Goal: Task Accomplishment & Management: Manage account settings

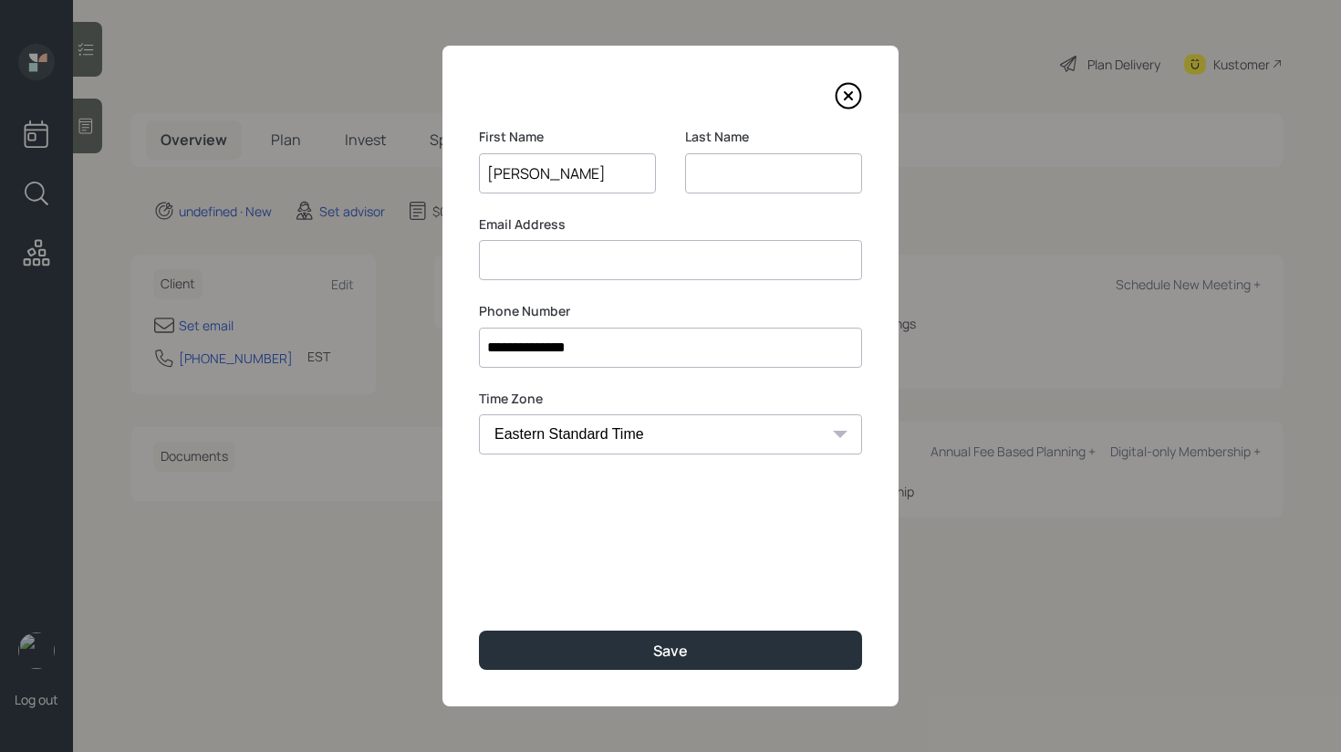
type input "[PERSON_NAME]"
click at [605, 250] on input at bounding box center [670, 260] width 383 height 40
type input "[EMAIL_ADDRESS][DOMAIN_NAME]"
click at [752, 173] on input at bounding box center [773, 173] width 177 height 40
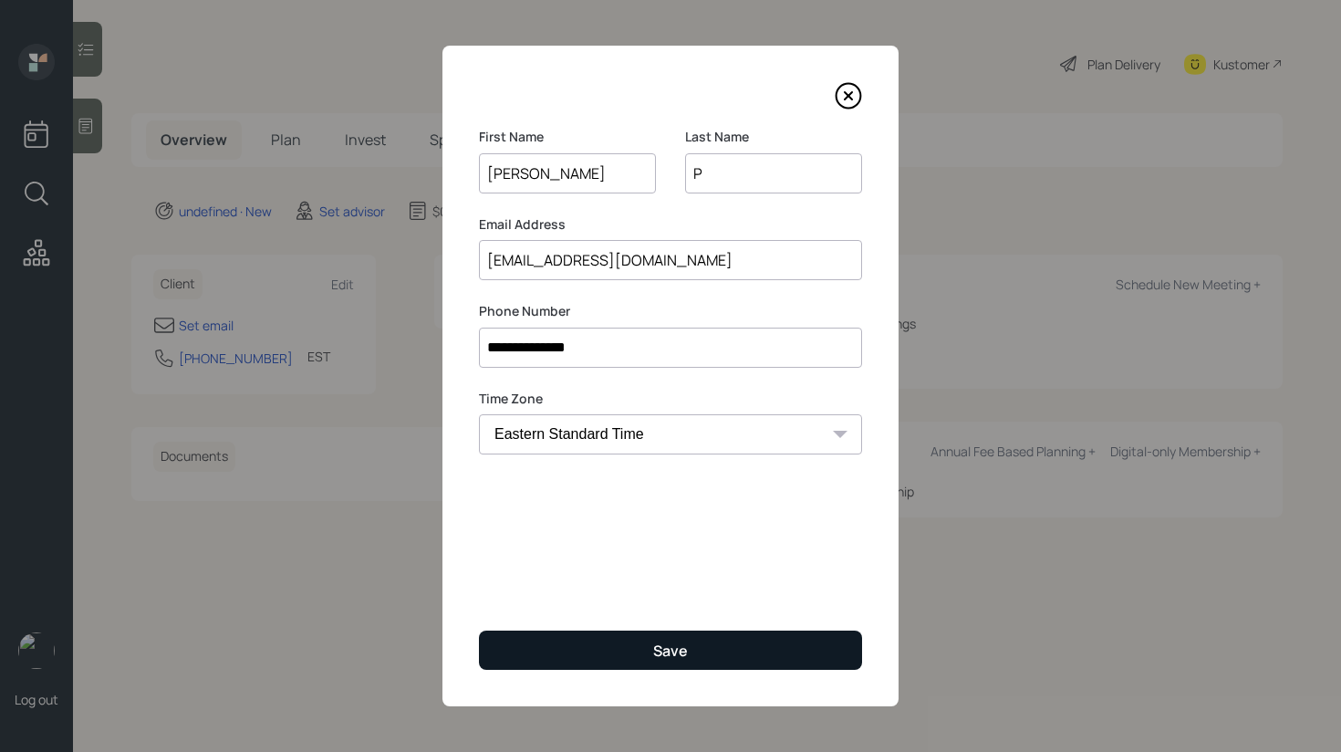
type input "P"
click at [615, 637] on button "Save" at bounding box center [670, 649] width 383 height 39
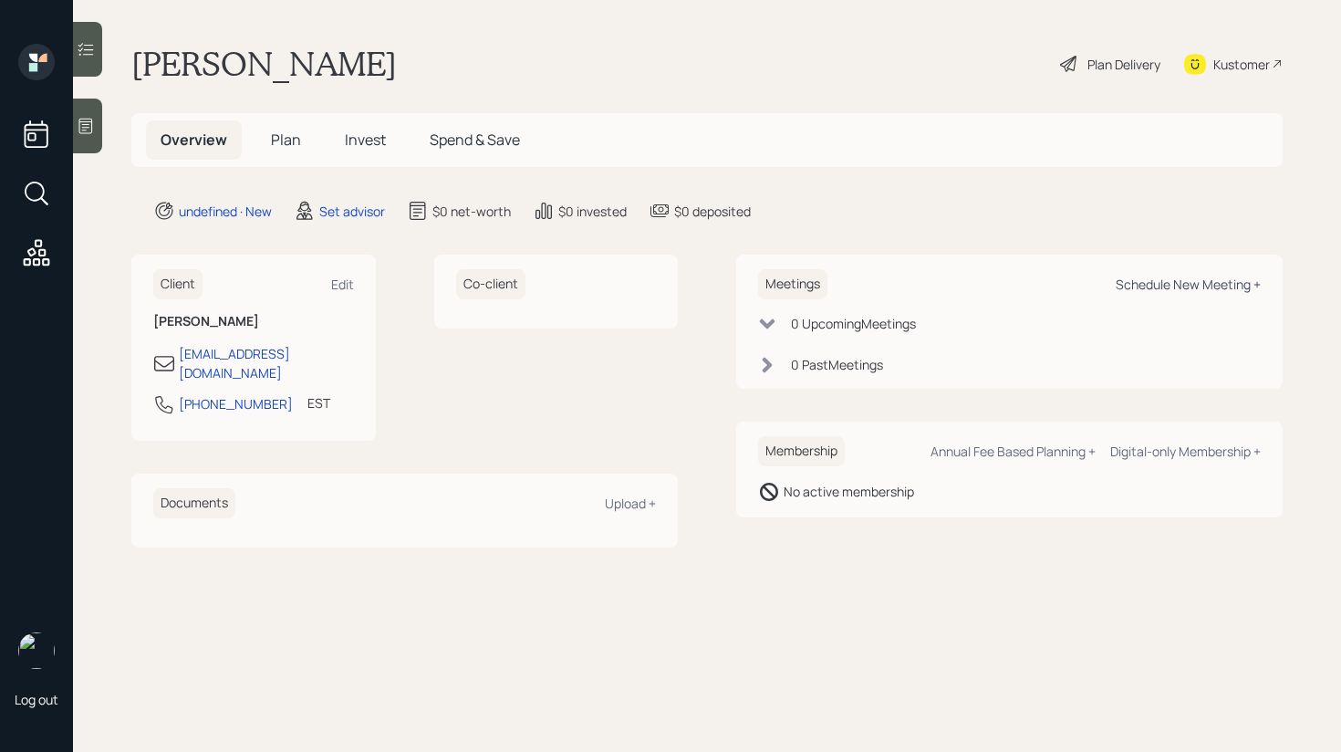
click at [1173, 280] on div "Schedule New Meeting +" at bounding box center [1187, 283] width 145 height 17
select select "round-[PERSON_NAME]"
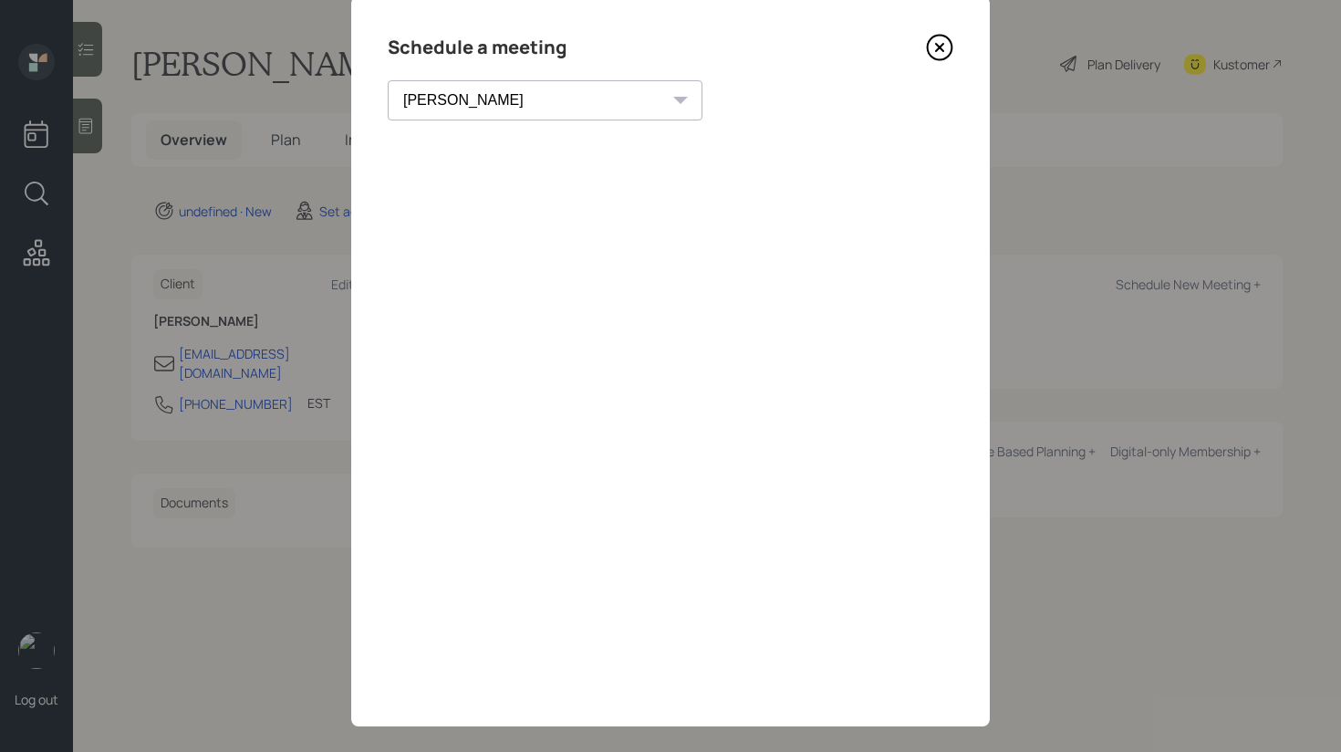
scroll to position [69, 0]
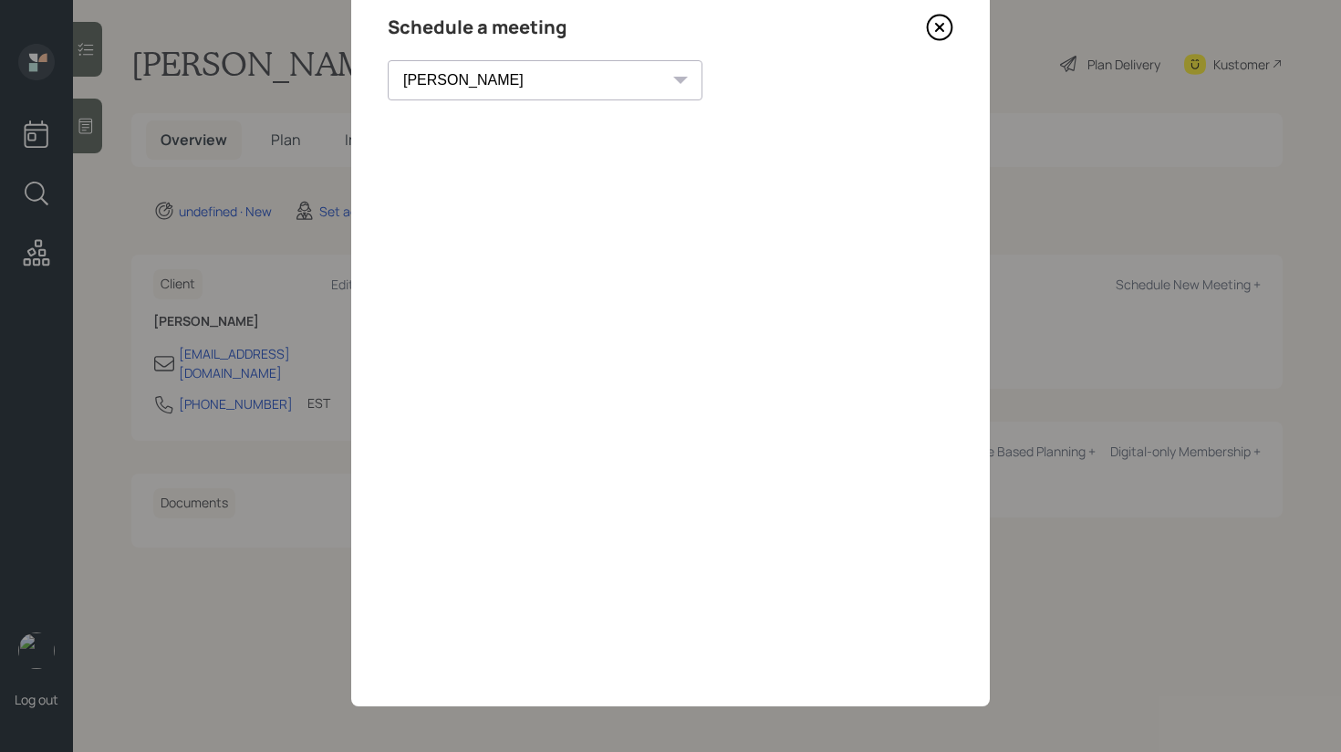
click at [942, 28] on icon at bounding box center [939, 27] width 27 height 27
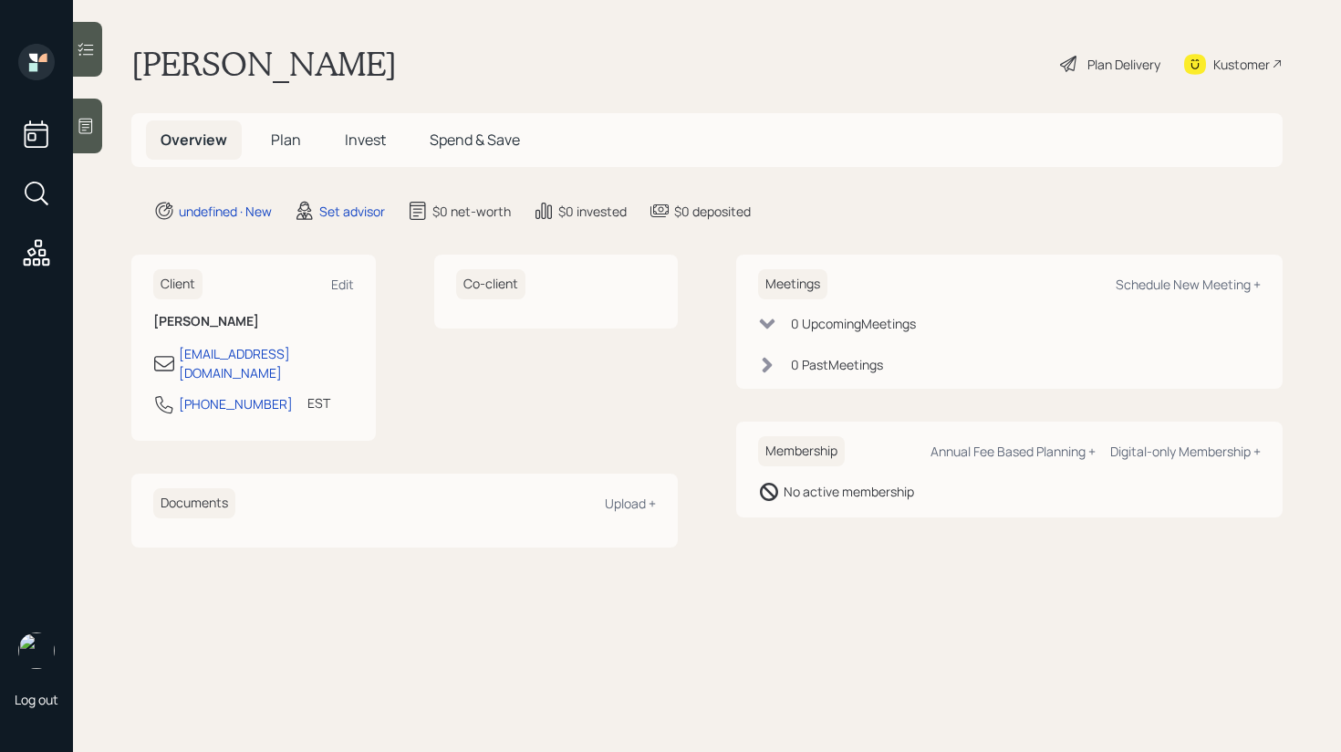
click at [105, 128] on main "[PERSON_NAME] Plan Delivery Kustomer Overview Plan Invest Spend & Save undefine…" at bounding box center [707, 376] width 1268 height 752
click at [90, 128] on icon at bounding box center [86, 126] width 18 height 18
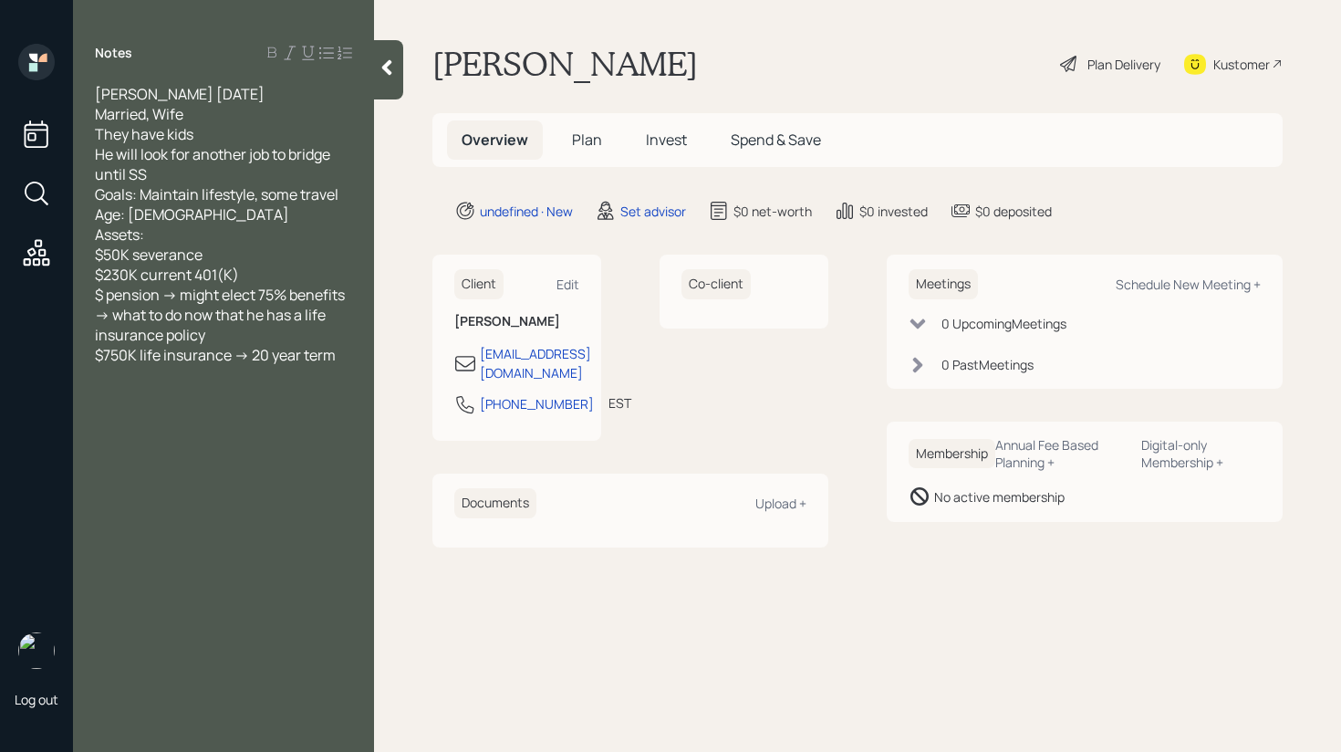
click at [406, 90] on main "[PERSON_NAME] Plan Delivery Kustomer Overview Plan Invest Spend & Save undefine…" at bounding box center [857, 376] width 967 height 752
click at [390, 78] on div at bounding box center [388, 69] width 29 height 59
